Goal: Go to known website: Access a specific website the user already knows

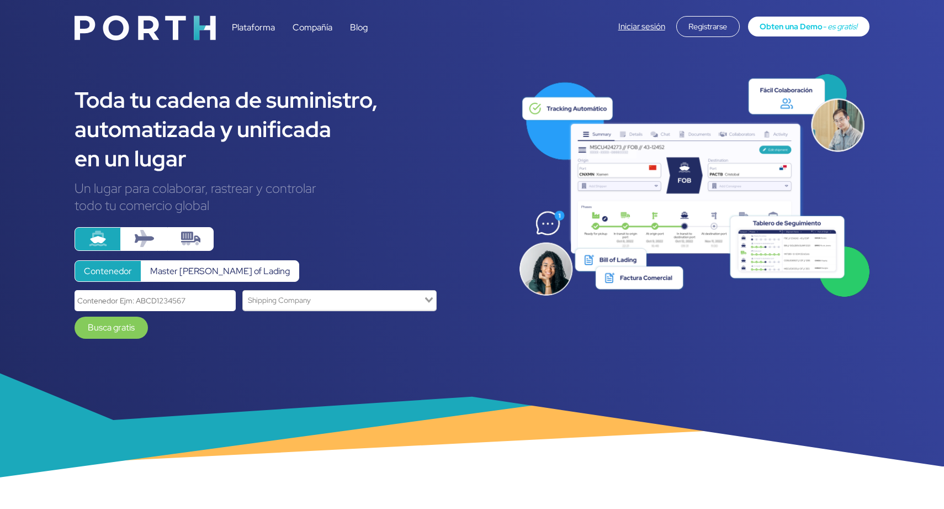
click at [637, 24] on link "Iniciar sesión" at bounding box center [641, 26] width 47 height 11
